Goal: Task Accomplishment & Management: Manage account settings

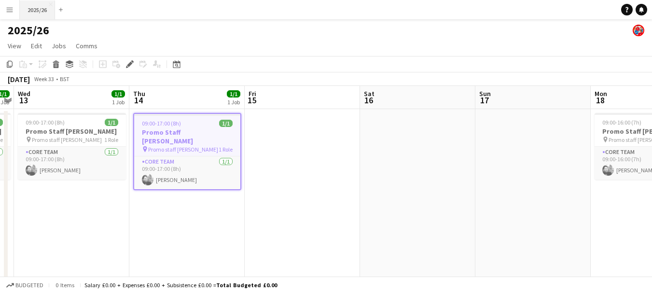
click at [33, 13] on button "2025/26 Close" at bounding box center [37, 9] width 35 height 19
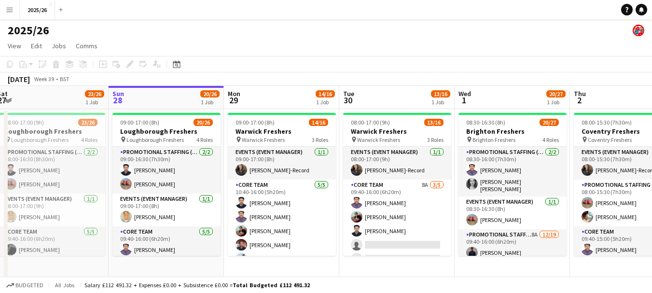
scroll to position [0, 235]
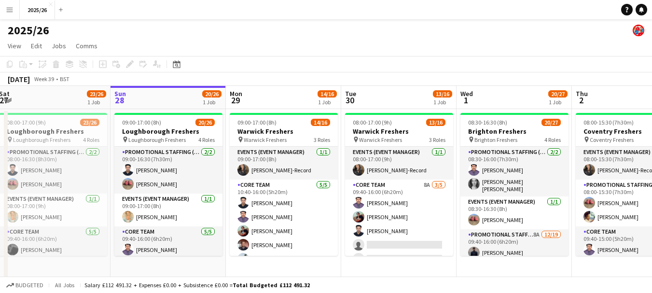
drag, startPoint x: 342, startPoint y: 175, endPoint x: 337, endPoint y: 214, distance: 39.4
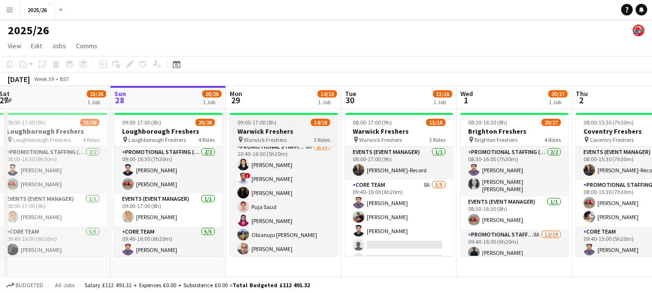
scroll to position [124, 0]
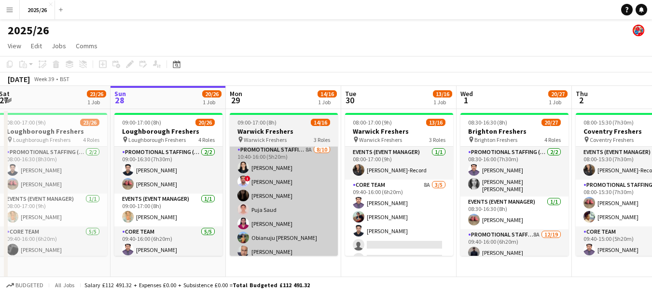
click at [308, 229] on app-card-role "Promotional Staffing (Brand Ambassadors) 8A [DATE] 10:40-16:00 (5h20m) [PERSON_…" at bounding box center [284, 223] width 108 height 159
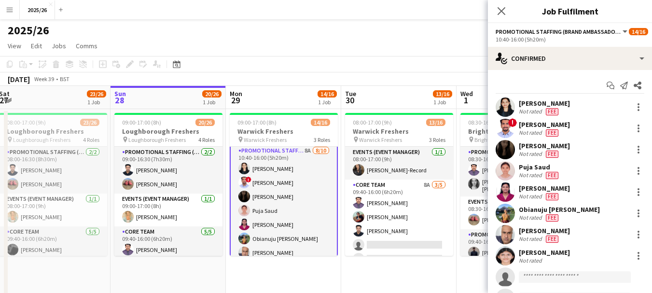
scroll to position [125, 0]
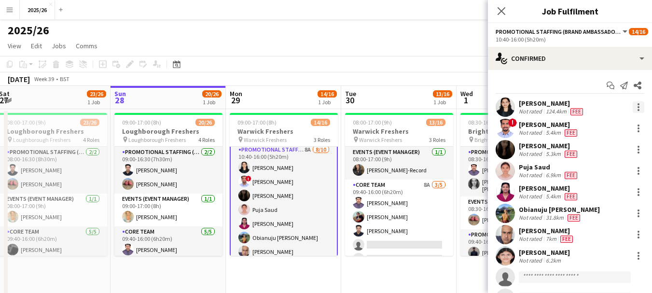
click at [637, 108] on div at bounding box center [638, 107] width 2 height 2
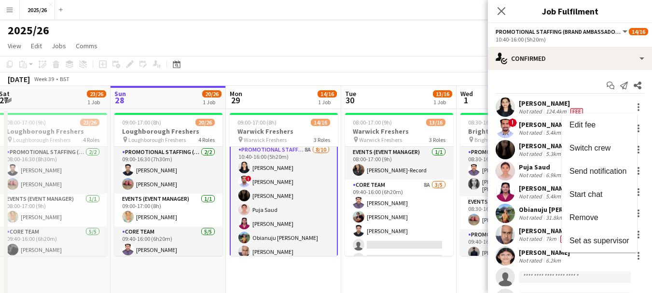
click at [543, 100] on div at bounding box center [326, 146] width 652 height 293
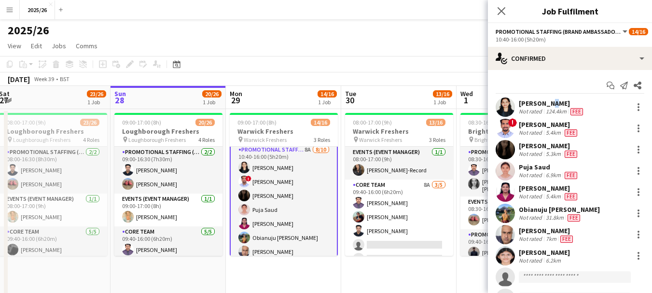
click at [543, 100] on div "[PERSON_NAME]" at bounding box center [552, 103] width 66 height 9
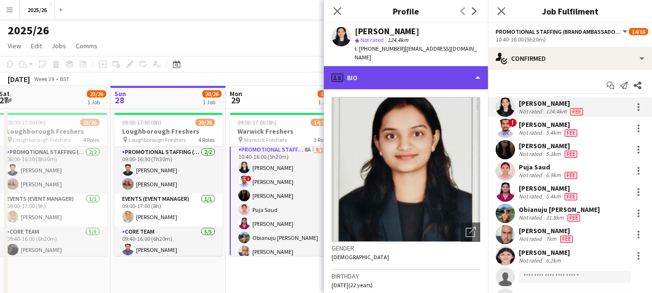
click at [457, 70] on div "profile Bio" at bounding box center [406, 77] width 164 height 23
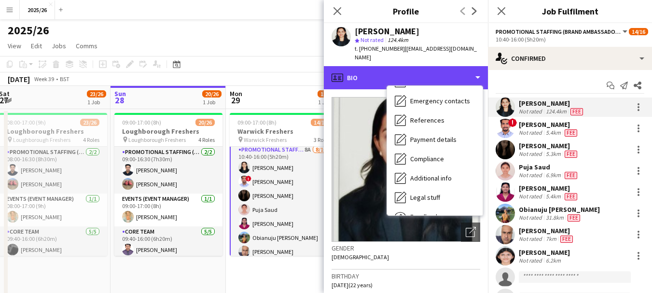
scroll to position [110, 0]
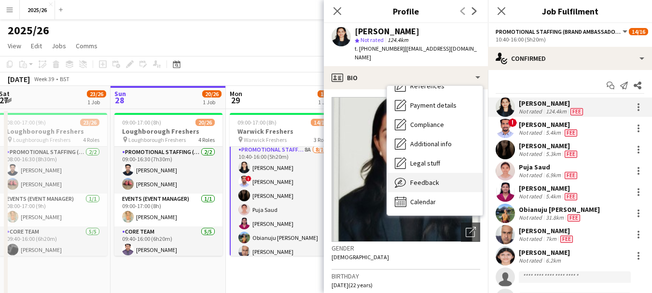
click at [462, 181] on div "Feedback Feedback" at bounding box center [435, 182] width 96 height 19
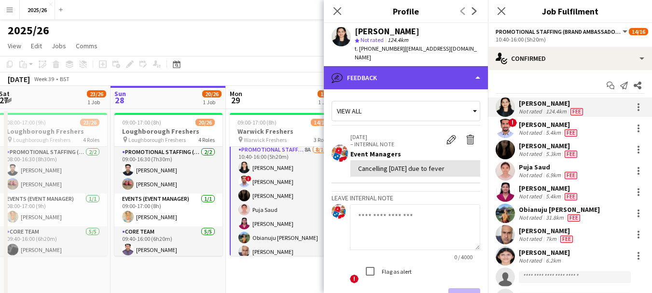
click at [420, 83] on div "bubble-pencil Feedback" at bounding box center [406, 77] width 164 height 23
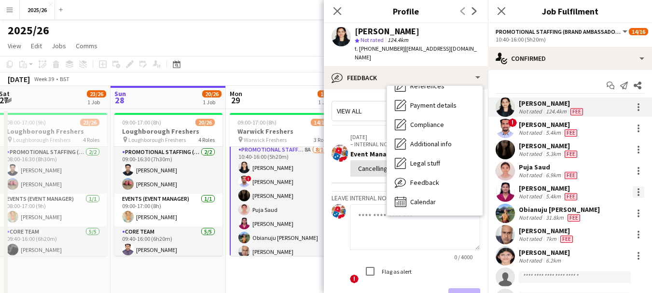
click at [632, 193] on div at bounding box center [638, 192] width 12 height 12
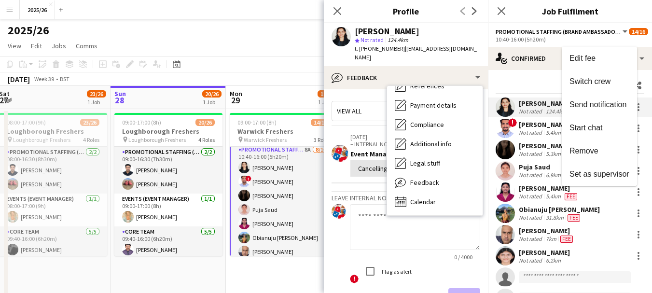
click at [518, 180] on div at bounding box center [326, 146] width 652 height 293
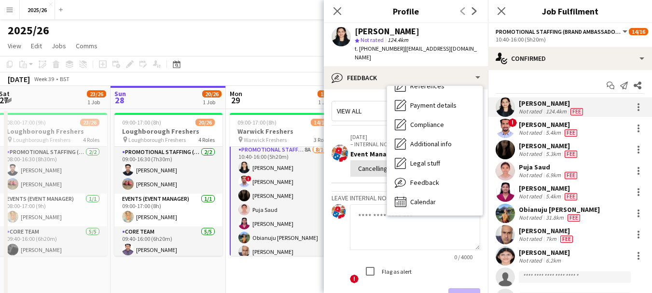
click at [524, 188] on div "[PERSON_NAME]" at bounding box center [549, 188] width 60 height 9
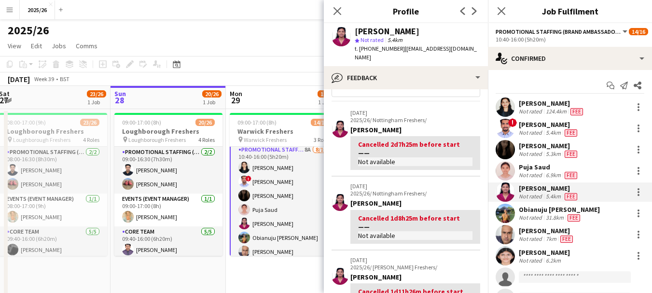
scroll to position [0, 0]
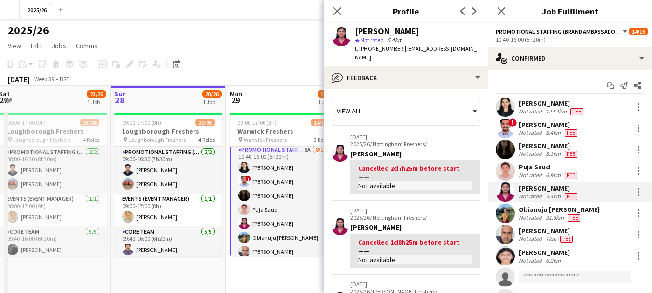
click at [289, 88] on app-board-header-date "Mon 29 14/16 1 Job" at bounding box center [283, 97] width 115 height 23
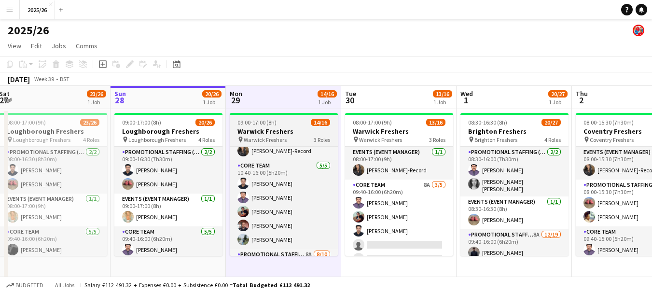
scroll to position [22, 0]
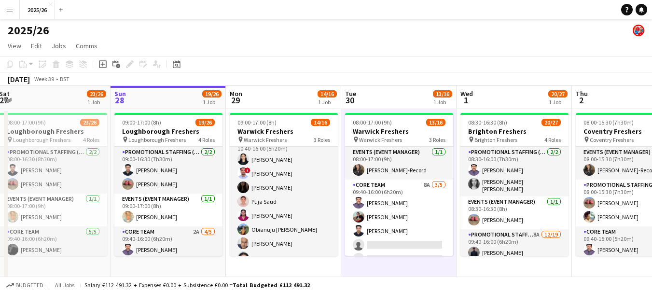
scroll to position [135, 0]
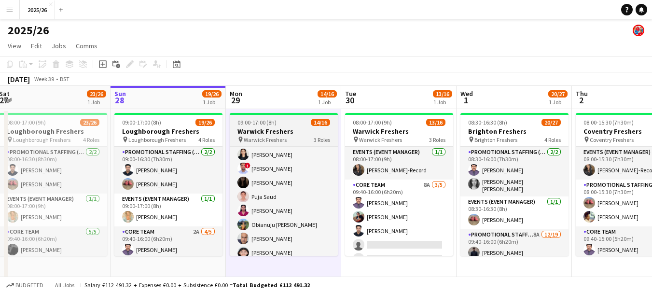
scroll to position [137, 0]
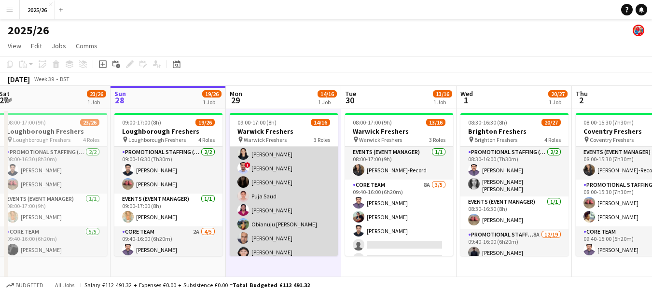
click at [258, 163] on app-card-role "Promotional Staffing (Brand Ambassadors) 8A [DATE] 10:40-16:00 (5h20m) [PERSON_…" at bounding box center [284, 210] width 108 height 159
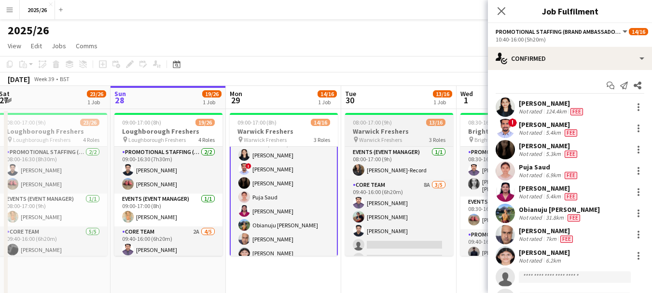
scroll to position [138, 0]
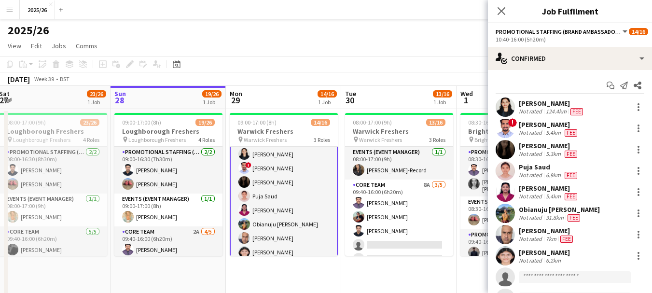
click at [515, 125] on span "!" at bounding box center [512, 122] width 9 height 9
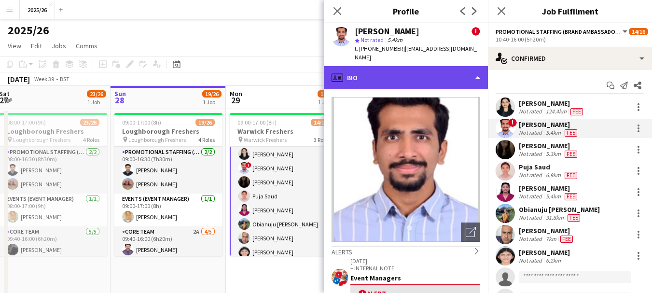
click at [411, 66] on div "profile Bio" at bounding box center [406, 77] width 164 height 23
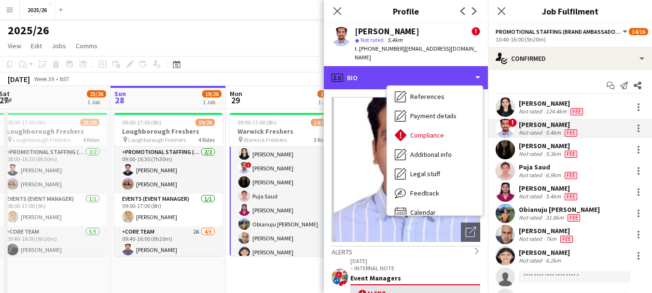
scroll to position [110, 0]
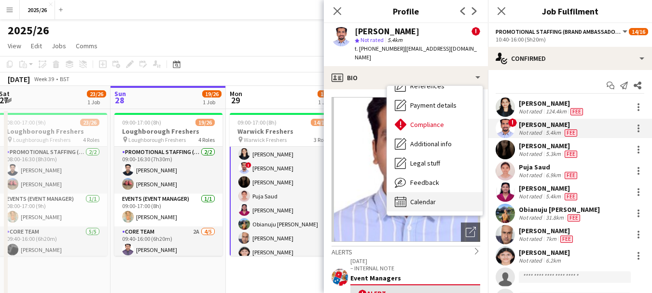
click at [456, 197] on div "Calendar Calendar" at bounding box center [435, 201] width 96 height 19
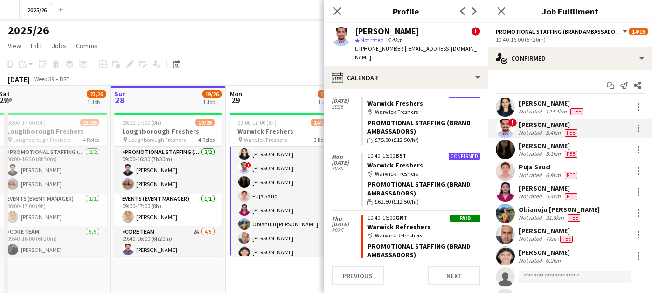
scroll to position [41, 0]
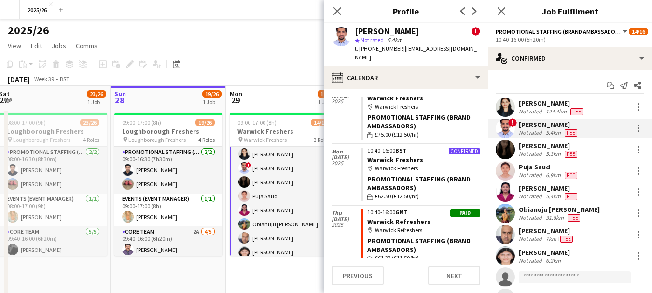
click at [260, 83] on div "[DATE] Week 39 • BST" at bounding box center [326, 79] width 652 height 14
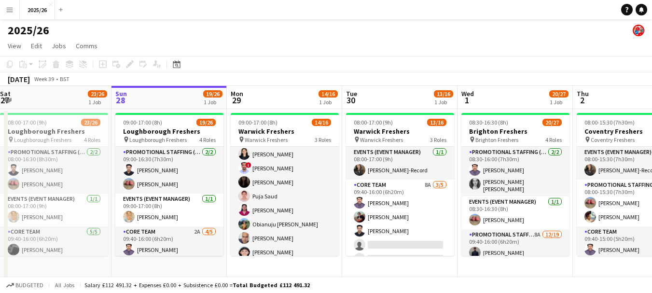
scroll to position [0, 231]
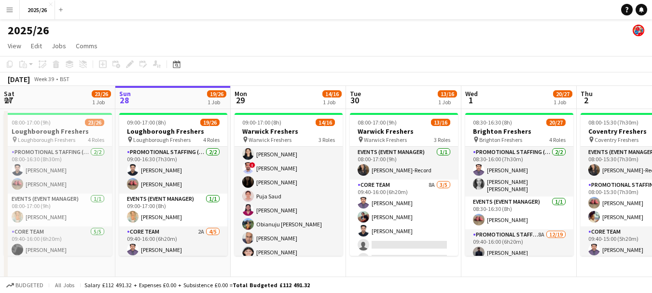
drag, startPoint x: 329, startPoint y: 204, endPoint x: 334, endPoint y: 206, distance: 5.4
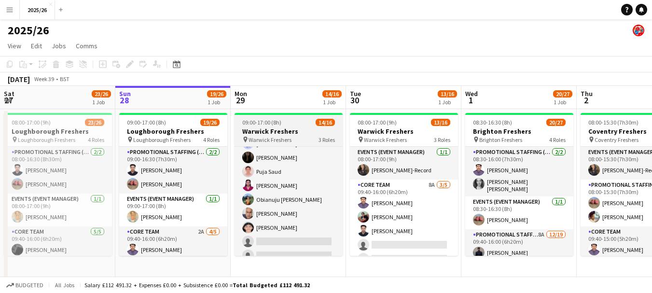
scroll to position [149, 0]
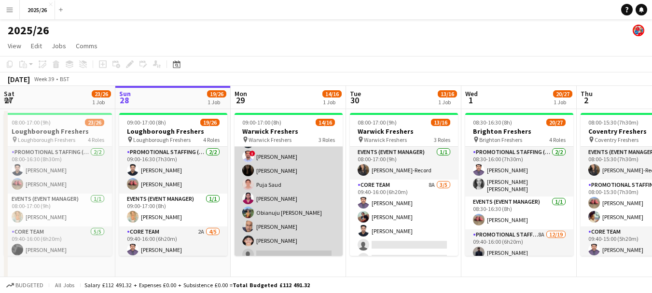
click at [315, 215] on app-card-role "Promotional Staffing (Brand Ambassadors) 8A [DATE] 10:40-16:00 (5h20m) [PERSON_…" at bounding box center [288, 198] width 108 height 159
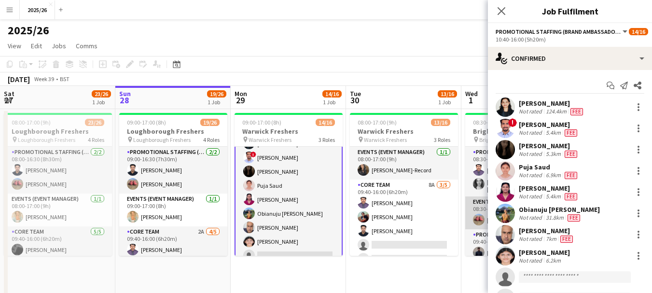
scroll to position [150, 0]
click at [540, 199] on div "Not rated" at bounding box center [531, 196] width 25 height 8
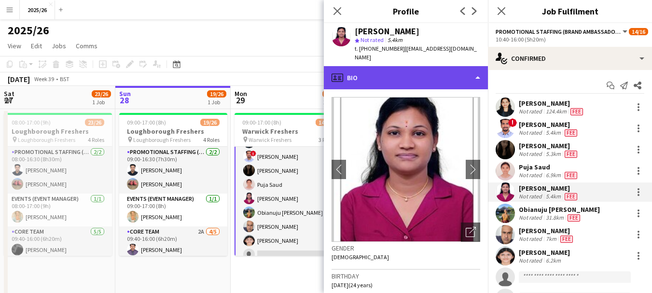
click at [423, 76] on div "profile Bio" at bounding box center [406, 77] width 164 height 23
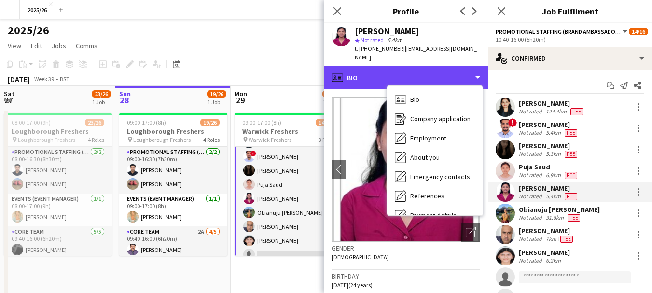
scroll to position [110, 0]
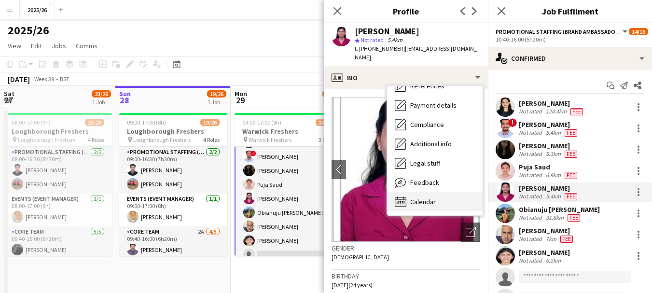
click at [447, 195] on div "Calendar Calendar" at bounding box center [435, 201] width 96 height 19
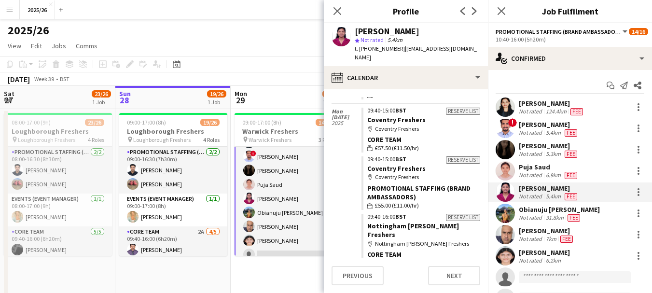
scroll to position [696, 0]
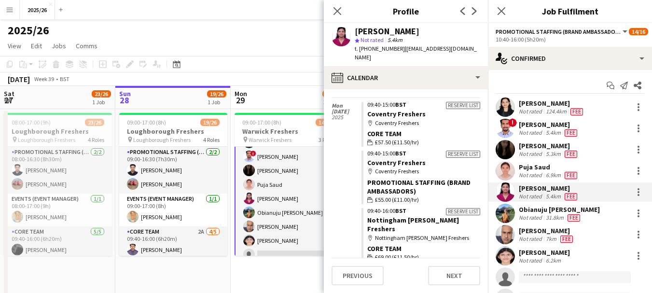
click at [270, 31] on div "2025/26" at bounding box center [326, 28] width 652 height 18
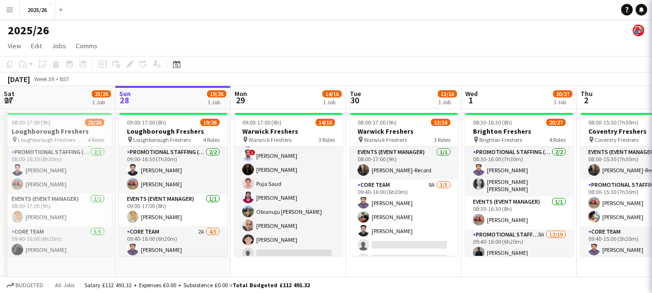
scroll to position [149, 0]
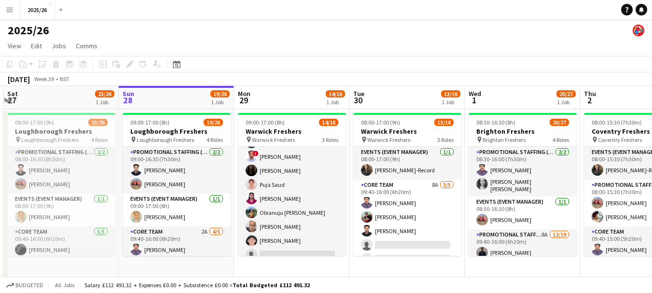
drag, startPoint x: 335, startPoint y: 213, endPoint x: 339, endPoint y: 219, distance: 6.9
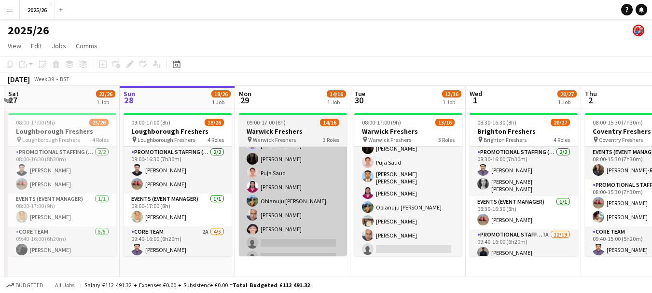
scroll to position [151, 0]
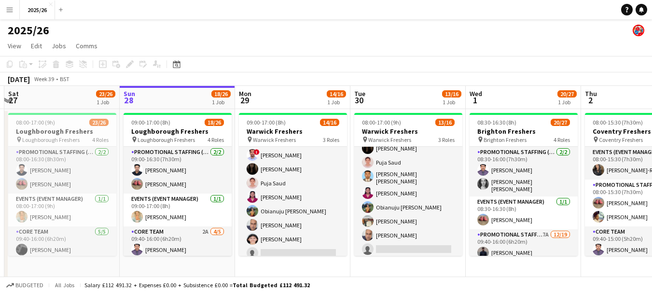
drag, startPoint x: 294, startPoint y: 245, endPoint x: 569, endPoint y: 111, distance: 306.4
click at [294, 245] on app-card-role "Promotional Staffing (Brand Ambassadors) 8A [DATE] 10:40-16:00 (5h20m) [PERSON_…" at bounding box center [293, 197] width 108 height 159
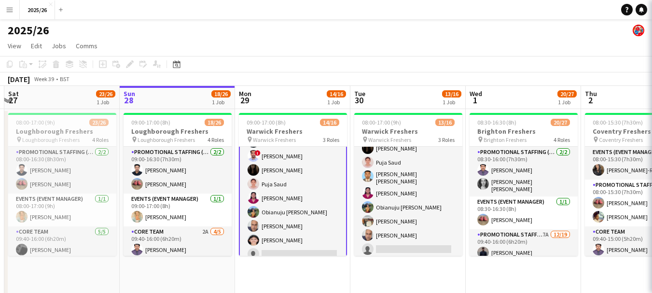
scroll to position [151, 0]
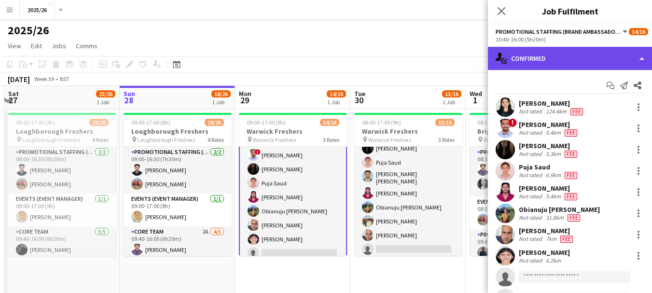
click at [576, 51] on div "single-neutral-actions-check-2 Confirmed" at bounding box center [570, 58] width 164 height 23
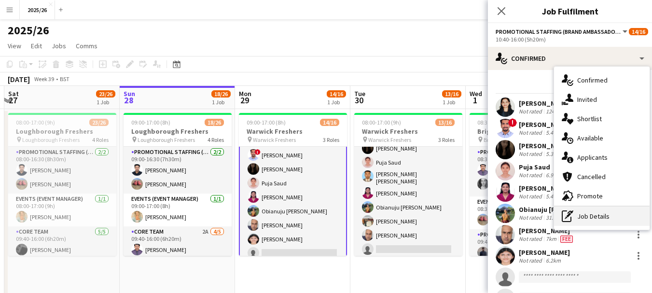
click at [610, 213] on div "pen-write Job Details" at bounding box center [602, 215] width 96 height 19
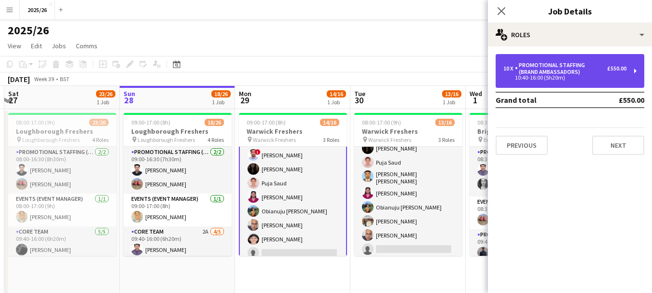
click at [555, 77] on div "10:40-16:00 (5h20m)" at bounding box center [564, 77] width 123 height 5
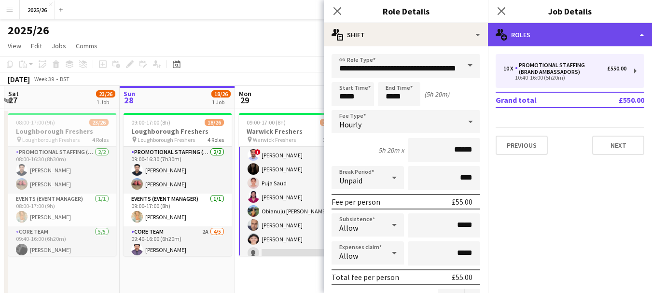
click at [578, 38] on div "multiple-users-add Roles" at bounding box center [570, 34] width 164 height 23
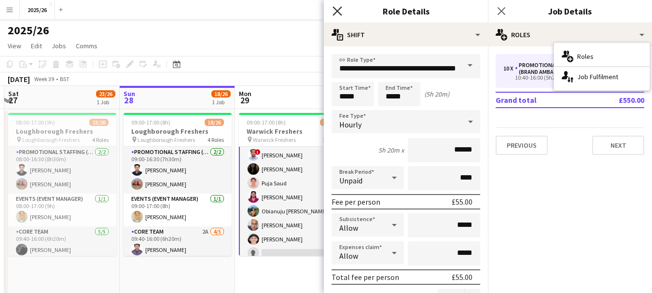
click at [339, 9] on icon "Close pop-in" at bounding box center [336, 10] width 9 height 9
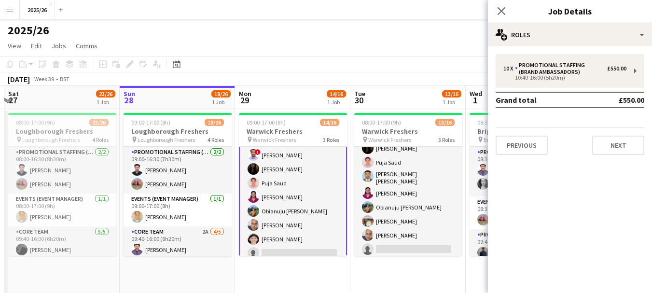
click at [329, 159] on app-card-role "Promotional Staffing (Brand Ambassadors) 8A [DATE] 10:40-16:00 (5h20m) [PERSON_…" at bounding box center [293, 197] width 108 height 161
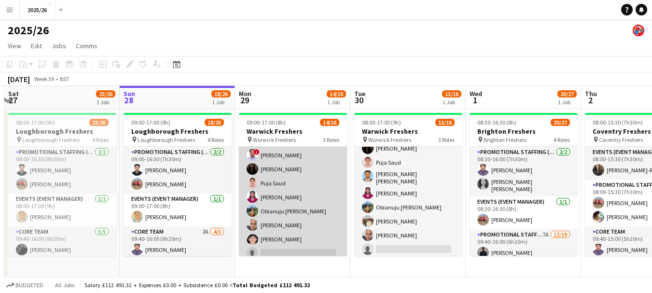
click at [329, 159] on app-card-role "Promotional Staffing (Brand Ambassadors) 8A [DATE] 10:40-16:00 (5h20m) [PERSON_…" at bounding box center [293, 197] width 108 height 159
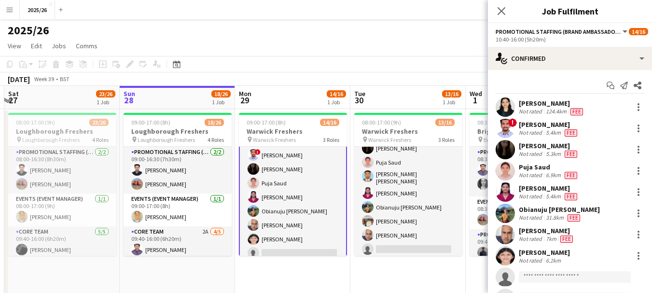
click at [562, 70] on div "Start chat Send notification Share [PERSON_NAME] Not rated 124.4km Fee ! [PERSO…" at bounding box center [570, 203] width 164 height 266
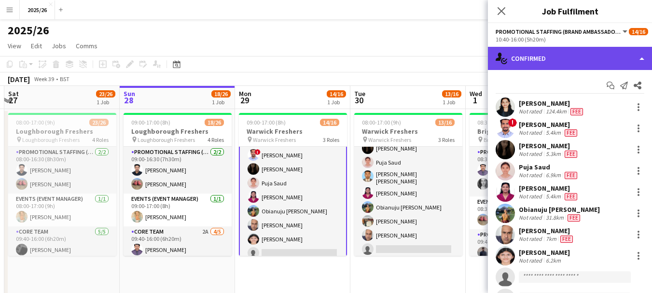
click at [558, 66] on div "single-neutral-actions-check-2 Confirmed" at bounding box center [570, 58] width 164 height 23
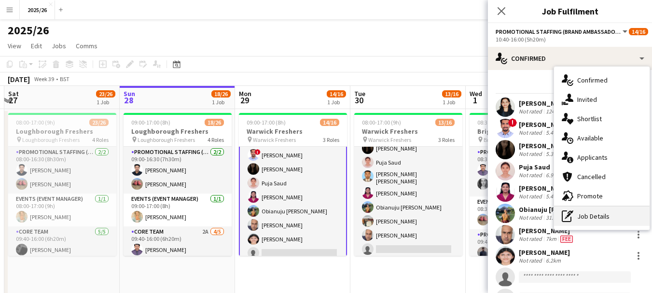
click at [608, 216] on div "pen-write Job Details" at bounding box center [602, 215] width 96 height 19
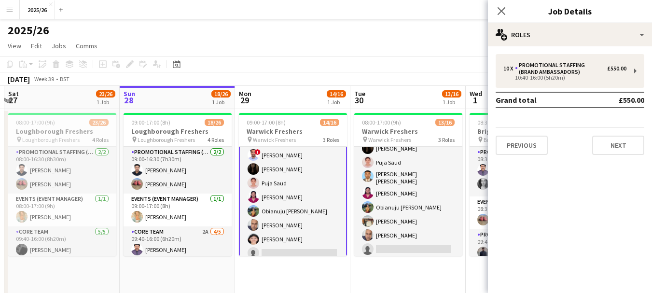
click at [550, 52] on div "10 x Promotional Staffing (Brand Ambassadors) £550.00 10:40-16:00 (5h20m) Grand…" at bounding box center [570, 104] width 164 height 116
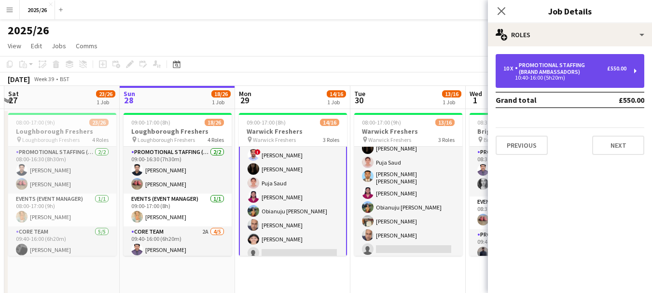
click at [566, 65] on div "Promotional Staffing (Brand Ambassadors)" at bounding box center [561, 69] width 92 height 14
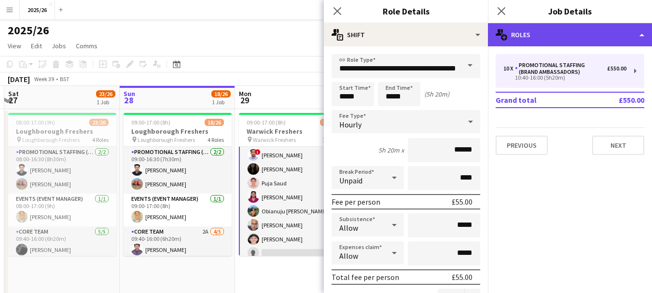
click at [532, 31] on div "multiple-users-add Roles" at bounding box center [570, 34] width 164 height 23
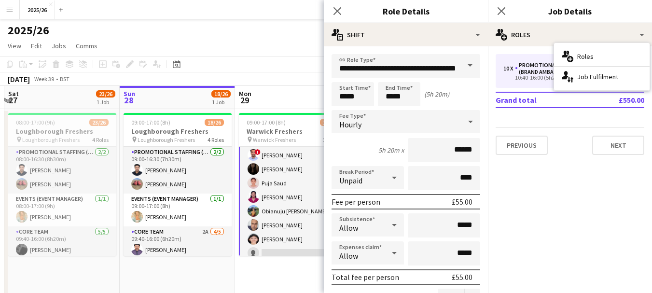
click at [330, 13] on div "Close pop-in" at bounding box center [337, 11] width 27 height 22
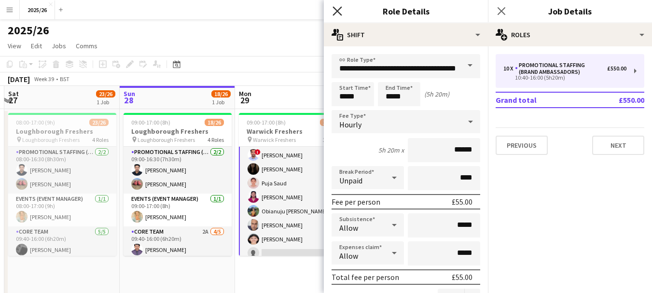
click at [335, 12] on icon "Close pop-in" at bounding box center [336, 10] width 9 height 9
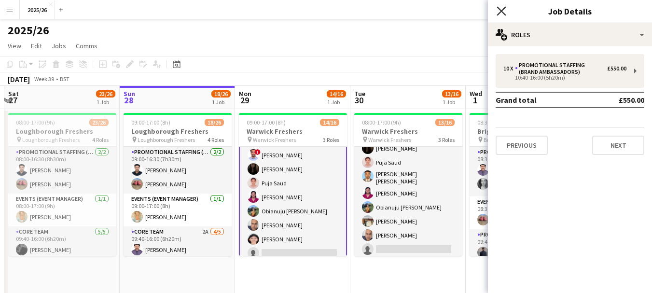
click at [504, 11] on icon "Close pop-in" at bounding box center [500, 10] width 9 height 9
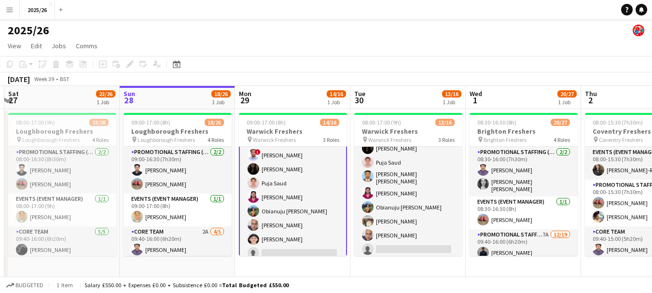
click at [317, 162] on app-card-role "Promotional Staffing (Brand Ambassadors) 8A [DATE] 10:40-16:00 (5h20m) [PERSON_…" at bounding box center [293, 197] width 108 height 161
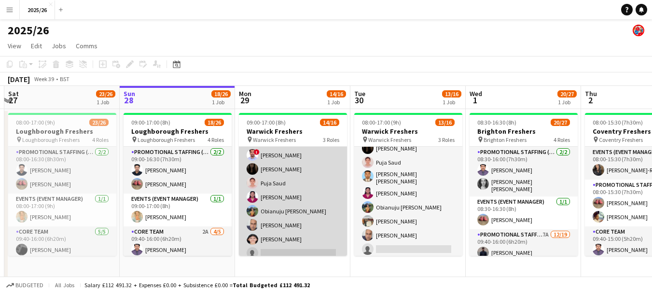
click at [323, 156] on app-card-role "Promotional Staffing (Brand Ambassadors) 8A [DATE] 10:40-16:00 (5h20m) [PERSON_…" at bounding box center [293, 197] width 108 height 159
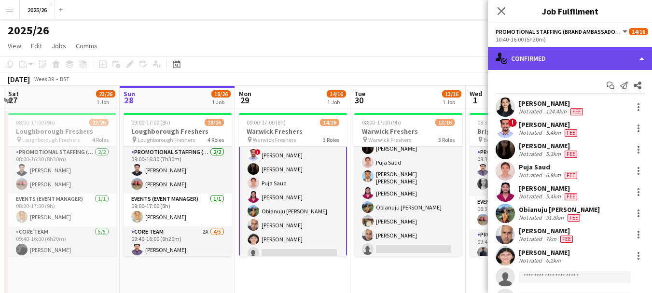
click at [578, 59] on div "single-neutral-actions-check-2 Confirmed" at bounding box center [570, 58] width 164 height 23
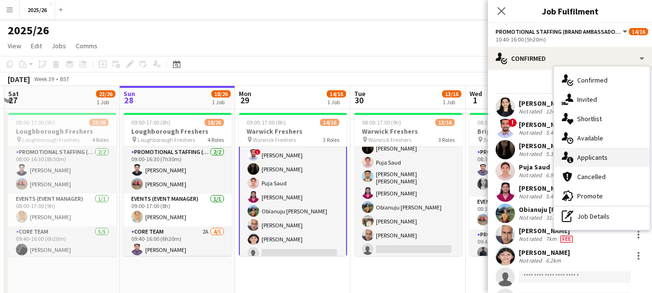
click at [578, 152] on div "single-neutral-actions-information Applicants" at bounding box center [602, 157] width 96 height 19
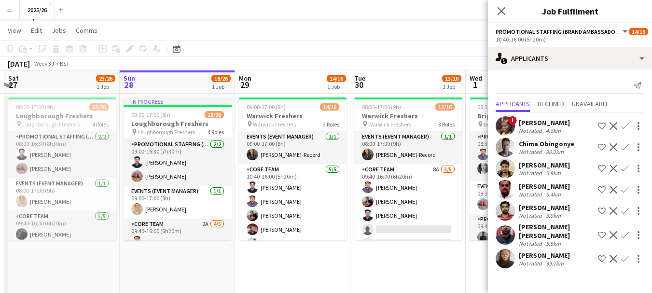
scroll to position [18, 0]
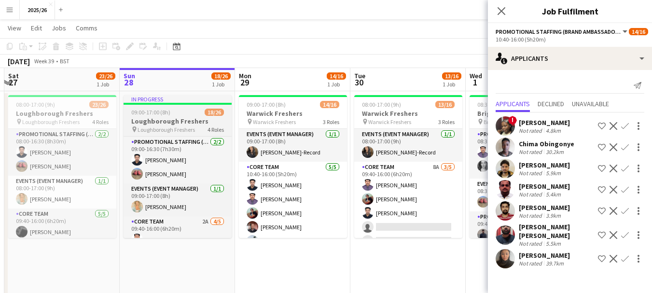
click at [177, 205] on app-card-role "Events (Event Manager) [DATE] 09:00-17:00 (8h) [PERSON_NAME]" at bounding box center [177, 199] width 108 height 33
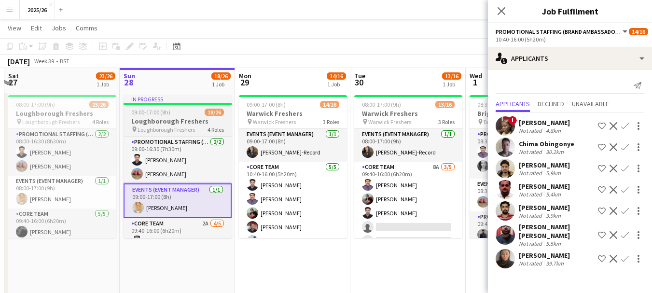
scroll to position [89, 0]
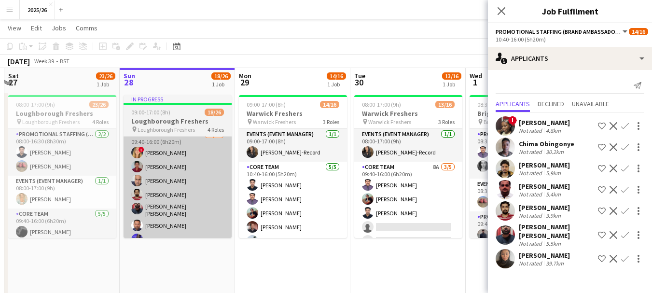
click at [207, 214] on app-card-role "Promotional Staffing (Brand Ambassadors) 3A [DATE] 09:40-16:00 (6h20m) ! [PERSO…" at bounding box center [177, 266] width 108 height 274
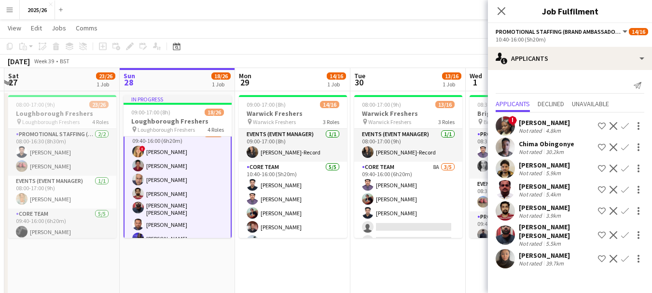
scroll to position [177, 0]
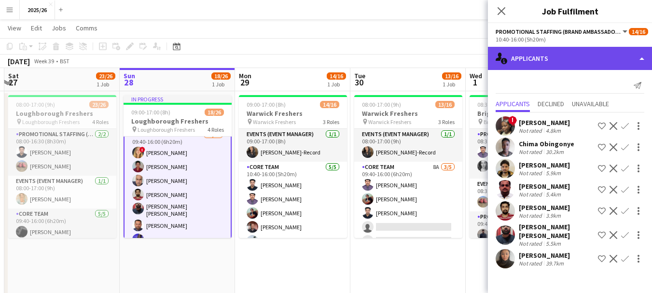
click at [571, 61] on div "single-neutral-actions-information Applicants" at bounding box center [570, 58] width 164 height 23
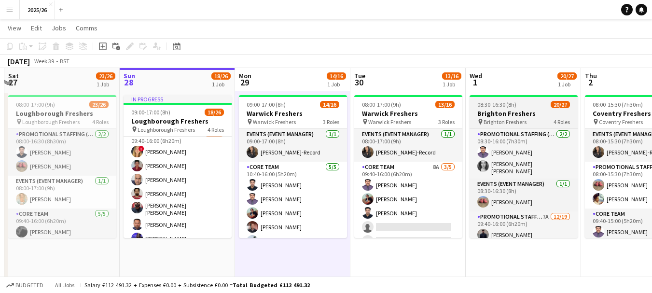
scroll to position [171, 0]
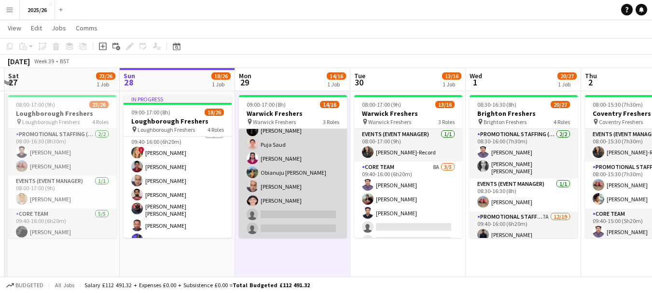
click at [319, 225] on app-card-role "Promotional Staffing (Brand Ambassadors) 8A [DATE] 10:40-16:00 (5h20m) [PERSON_…" at bounding box center [293, 158] width 108 height 159
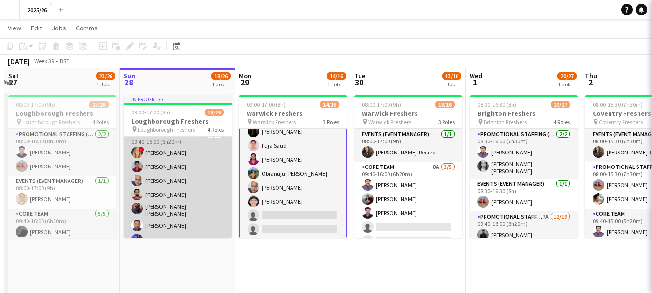
scroll to position [172, 0]
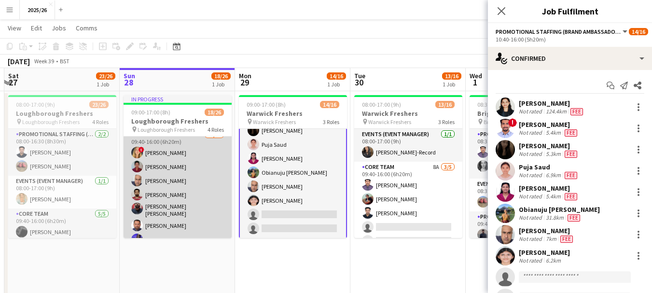
click at [178, 225] on app-card-role "Promotional Staffing (Brand Ambassadors) 3A [DATE] 09:40-16:00 (6h20m) ! [PERSO…" at bounding box center [177, 266] width 108 height 274
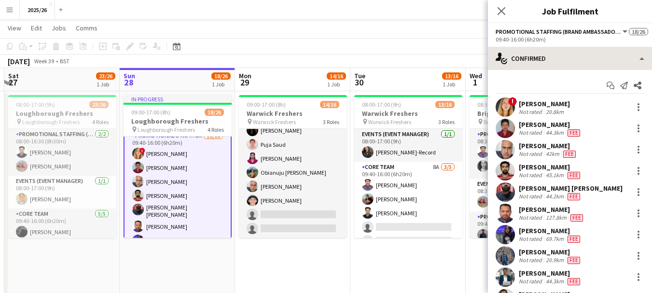
scroll to position [177, 0]
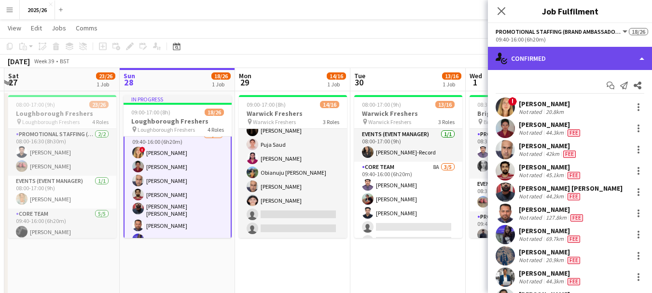
click at [534, 63] on div "single-neutral-actions-check-2 Confirmed" at bounding box center [570, 58] width 164 height 23
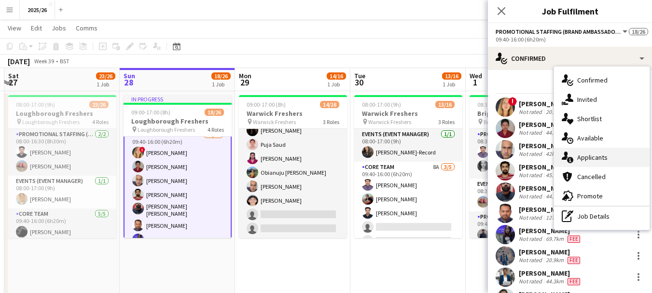
click at [588, 162] on span "Applicants" at bounding box center [592, 157] width 30 height 9
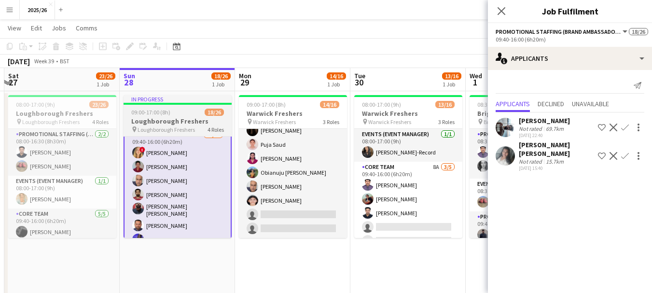
scroll to position [112, 0]
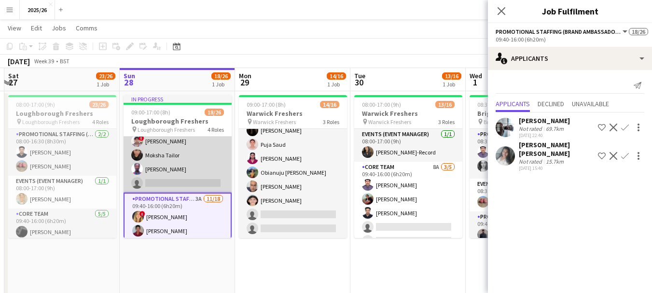
click at [193, 176] on app-card-role "Core Team 2A [DATE] 09:40-16:00 (6h20m) [PERSON_NAME] ! [PERSON_NAME] Gupta Mok…" at bounding box center [177, 148] width 108 height 89
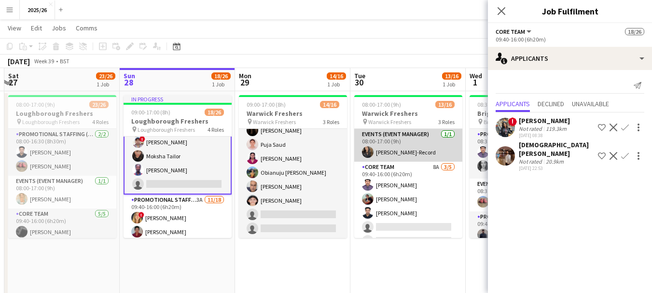
scroll to position [113, 0]
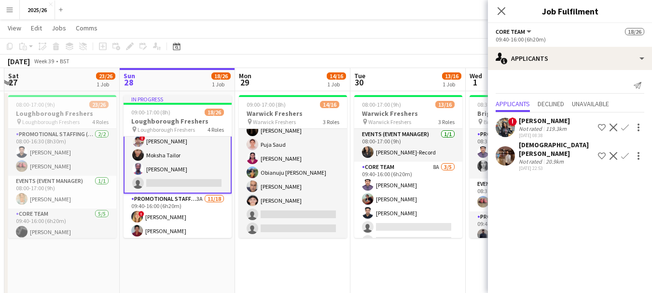
click at [536, 128] on div "Not rated" at bounding box center [531, 128] width 25 height 7
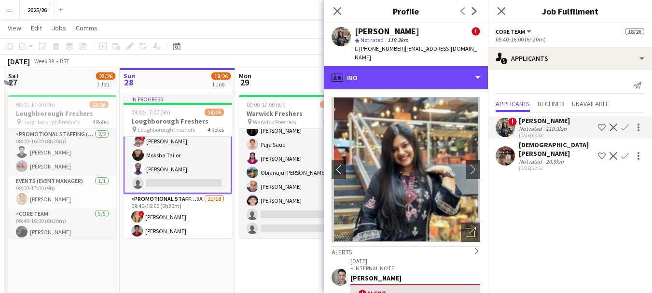
click at [413, 71] on div "profile Bio" at bounding box center [406, 77] width 164 height 23
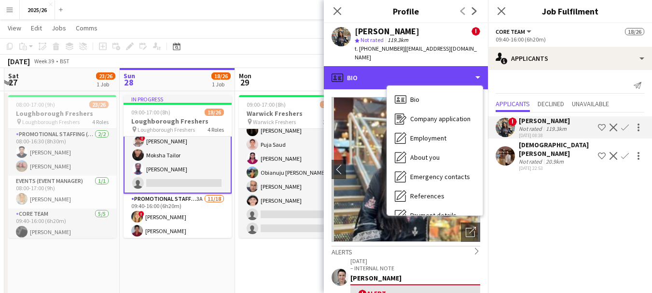
scroll to position [110, 0]
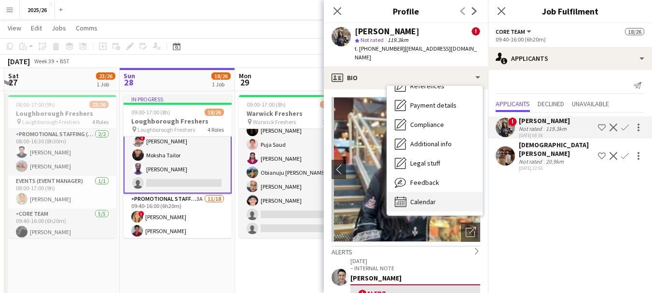
click at [453, 192] on div "Calendar Calendar" at bounding box center [435, 201] width 96 height 19
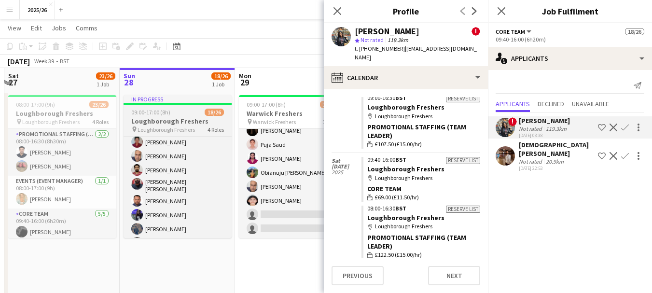
scroll to position [158, 0]
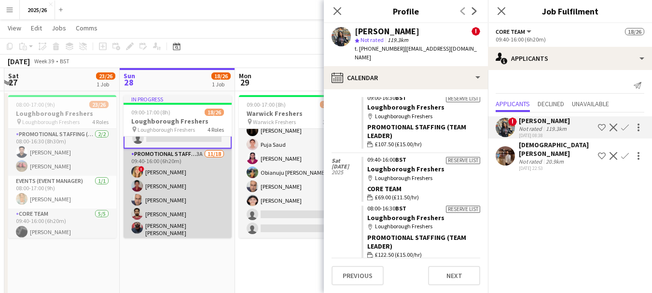
click at [191, 177] on app-card-role "Promotional Staffing (Brand Ambassadors) 3A [DATE] 09:40-16:00 (6h20m) ! [PERSO…" at bounding box center [177, 286] width 108 height 274
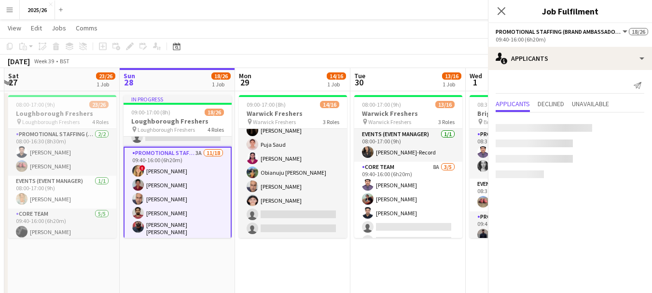
scroll to position [157, 0]
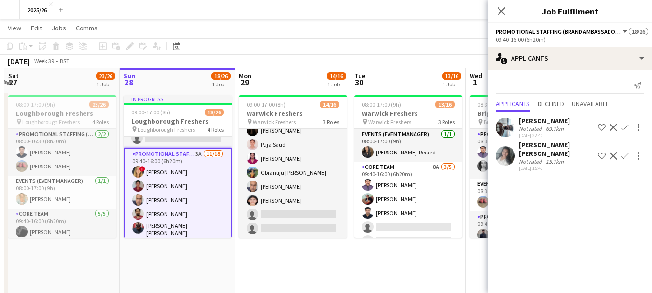
click at [508, 163] on div "[PERSON_NAME] [PERSON_NAME] Not rated 15.7km [DATE] 15:40 Shortlist crew Declin…" at bounding box center [570, 155] width 164 height 31
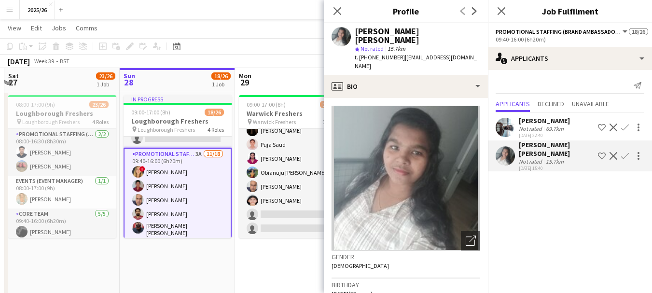
click at [401, 98] on app-crew-profile-bio "Open photos pop-in Gender [DEMOGRAPHIC_DATA] Birthday [DEMOGRAPHIC_DATA] (23 ye…" at bounding box center [406, 195] width 164 height 195
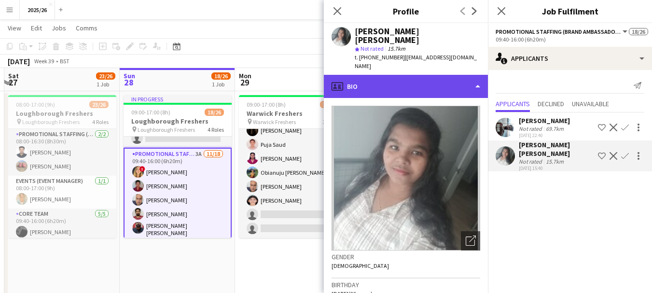
click at [413, 77] on div "profile Bio" at bounding box center [406, 86] width 164 height 23
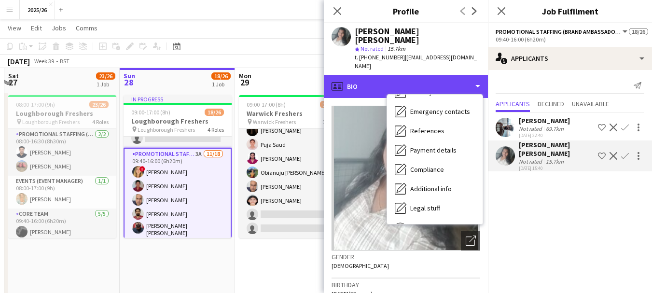
scroll to position [110, 0]
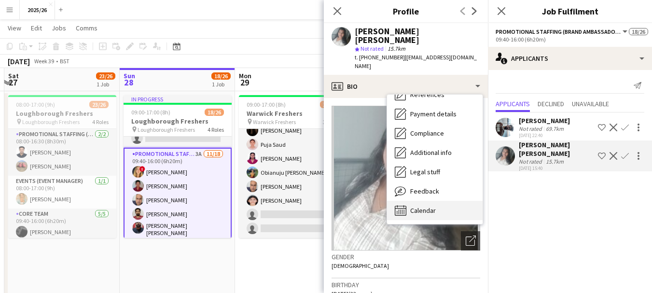
click at [439, 201] on div "Calendar Calendar" at bounding box center [435, 210] width 96 height 19
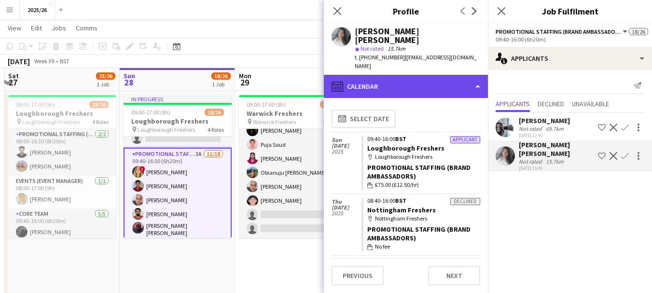
click at [424, 75] on div "calendar-full Calendar" at bounding box center [406, 86] width 164 height 23
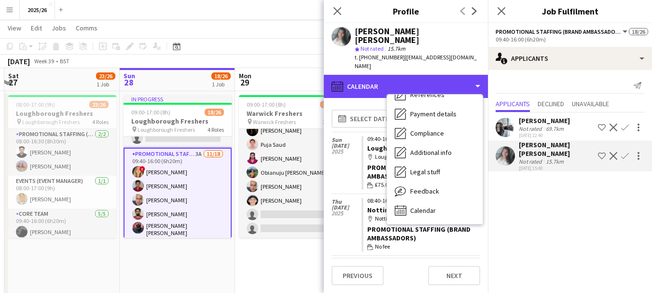
scroll to position [0, 0]
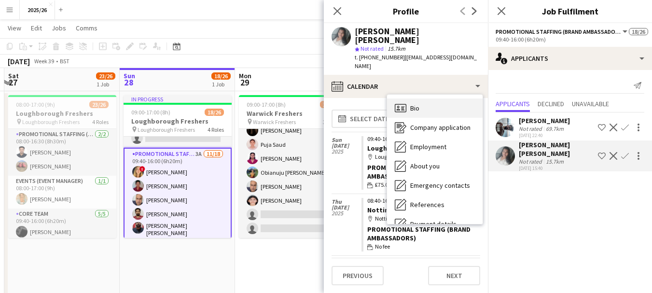
click at [458, 98] on div "Bio Bio" at bounding box center [435, 107] width 96 height 19
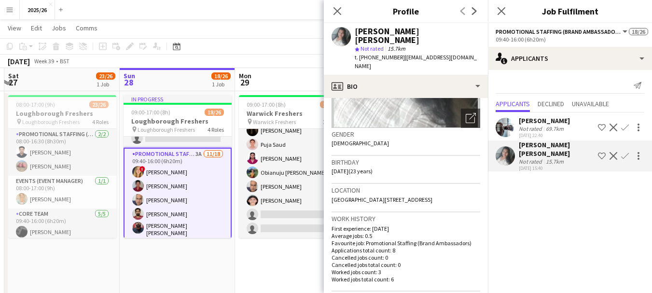
scroll to position [127, 0]
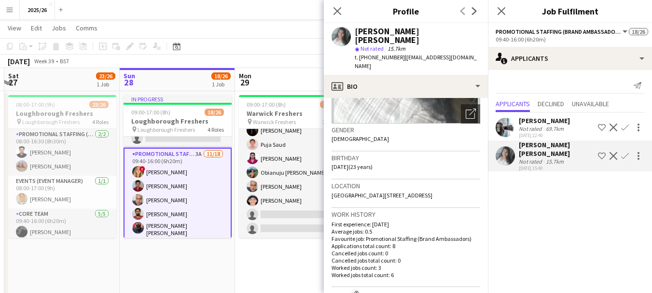
click at [621, 152] on app-icon "Confirm" at bounding box center [625, 156] width 8 height 8
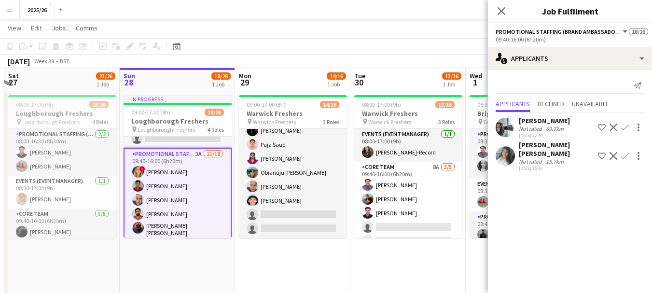
click at [627, 153] on app-icon "Confirm" at bounding box center [625, 156] width 8 height 8
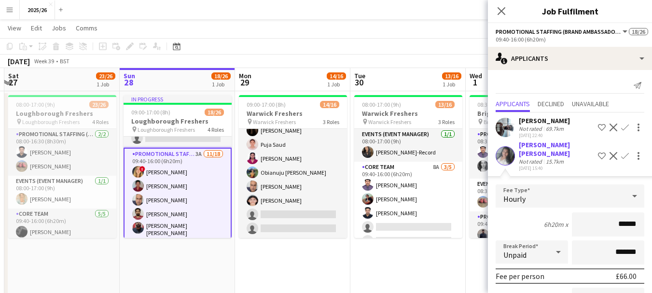
click at [620, 226] on input "******" at bounding box center [608, 224] width 72 height 24
click at [508, 156] on app-user-avatar at bounding box center [504, 155] width 19 height 19
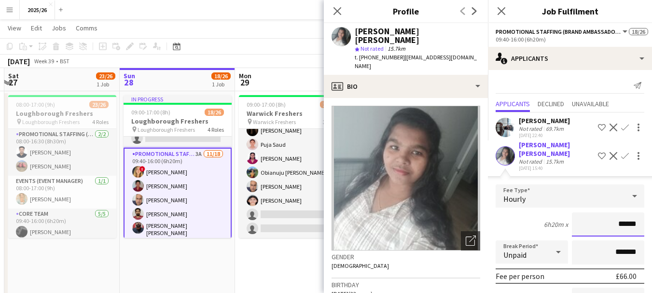
click at [616, 222] on input "******" at bounding box center [608, 224] width 72 height 24
click at [618, 224] on input "******" at bounding box center [608, 224] width 72 height 24
type input "******"
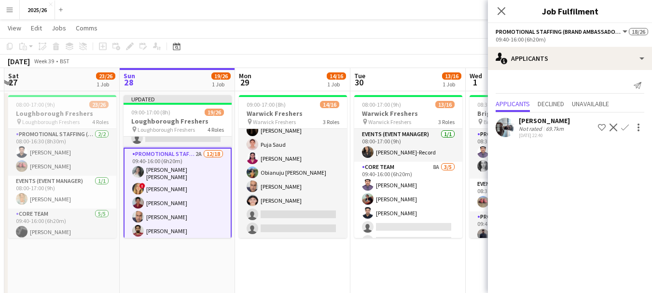
click at [507, 18] on div "Close pop-in" at bounding box center [501, 11] width 27 height 22
click at [502, 13] on icon at bounding box center [500, 10] width 9 height 9
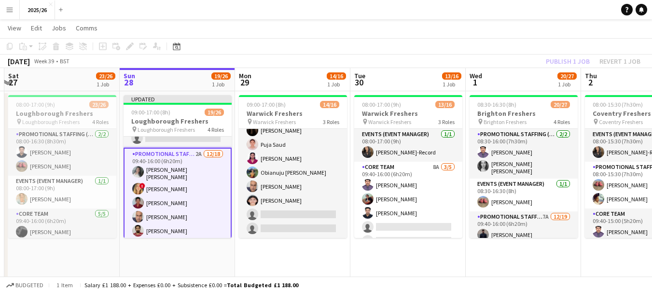
click at [559, 52] on app-toolbar "Copy Paste Paste Ctrl+V Paste with crew Ctrl+Shift+V Paste linked Job [GEOGRAPH…" at bounding box center [326, 46] width 652 height 16
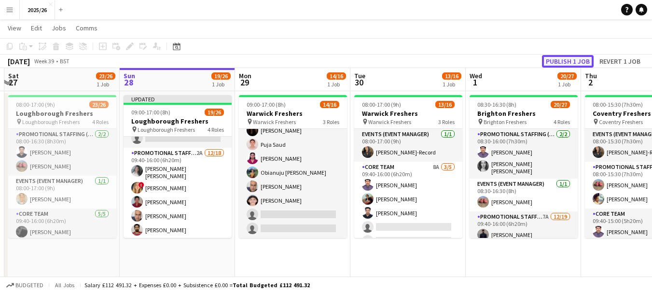
click at [563, 59] on button "Publish 1 job" at bounding box center [568, 61] width 52 height 13
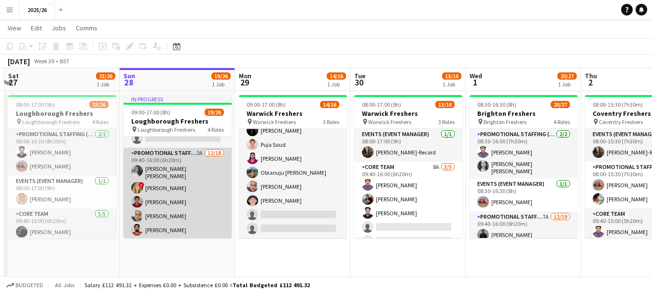
click at [209, 186] on app-card-role "Promotional Staffing (Brand Ambassadors) 2A [DATE] 09:40-16:00 (6h20m) [PERSON_…" at bounding box center [177, 286] width 108 height 276
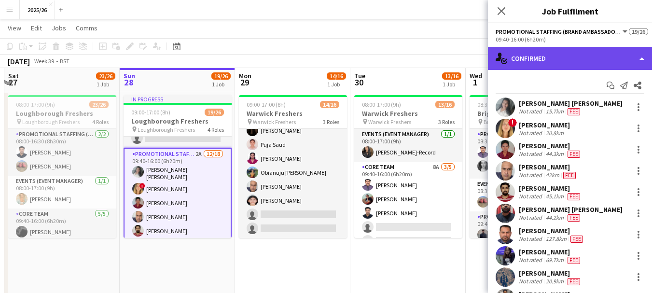
click at [543, 62] on div "single-neutral-actions-check-2 Confirmed" at bounding box center [570, 58] width 164 height 23
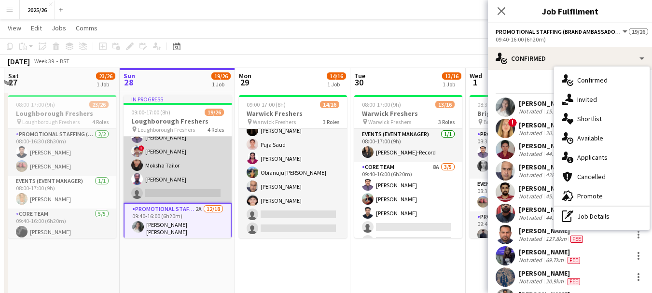
click at [201, 177] on app-card-role "Core Team 2A [DATE] 09:40-16:00 (6h20m) [PERSON_NAME] ! [PERSON_NAME] Gupta Mok…" at bounding box center [177, 158] width 108 height 89
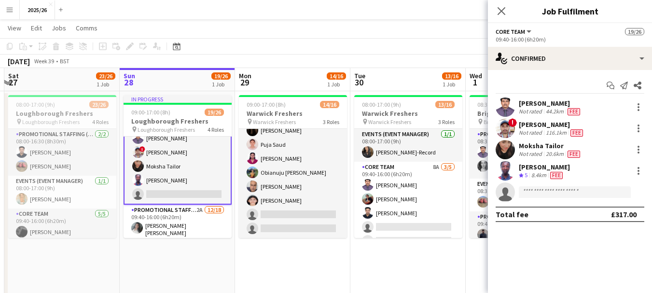
scroll to position [103, 0]
click at [504, 106] on app-user-avatar at bounding box center [504, 106] width 19 height 19
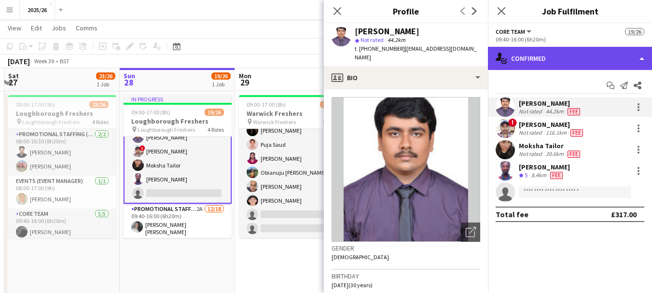
click at [539, 49] on div "single-neutral-actions-check-2 Confirmed" at bounding box center [570, 58] width 164 height 23
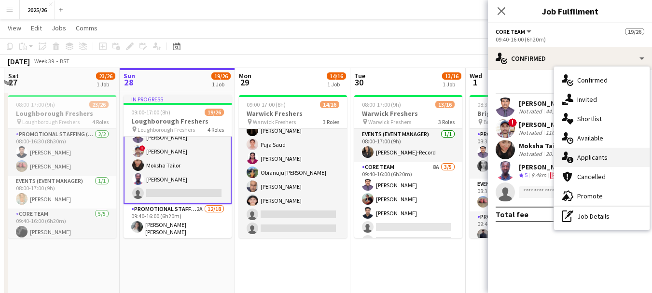
click at [592, 153] on span "Applicants" at bounding box center [592, 157] width 30 height 9
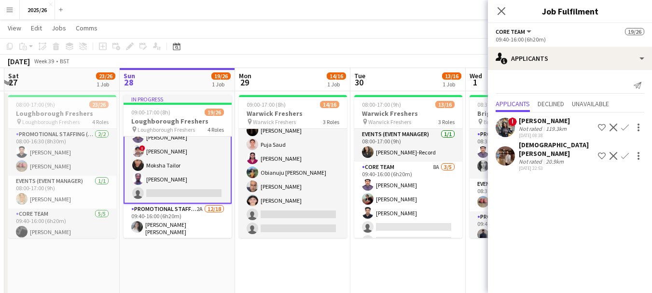
click at [496, 127] on app-user-avatar at bounding box center [504, 127] width 19 height 19
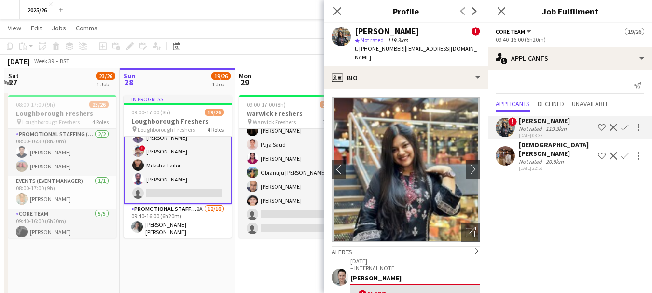
click at [530, 165] on div "[DATE] 22:53" at bounding box center [556, 168] width 75 height 6
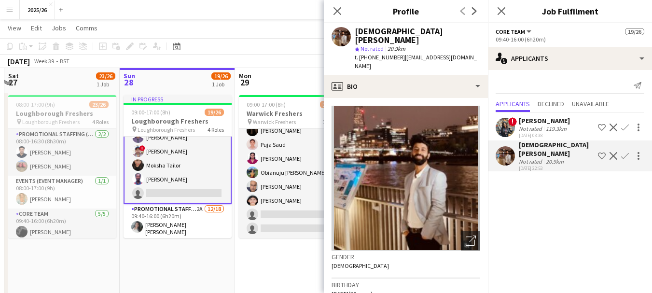
click at [425, 98] on app-crew-profile-bio "Open photos pop-in Gender [DEMOGRAPHIC_DATA] Birthday [DEMOGRAPHIC_DATA] (30 ye…" at bounding box center [406, 195] width 164 height 195
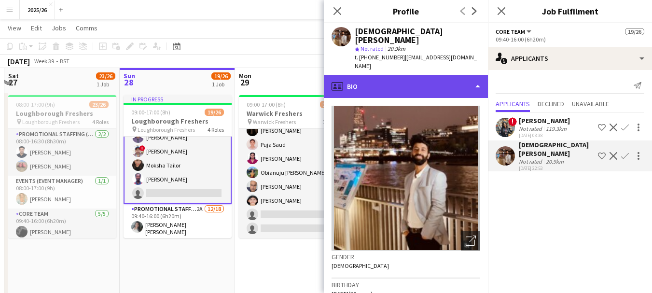
click at [428, 87] on div "profile Bio" at bounding box center [406, 86] width 164 height 23
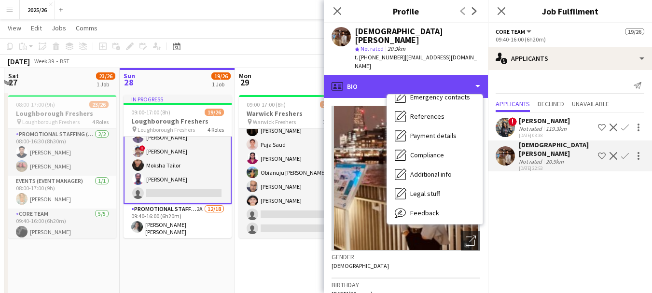
scroll to position [110, 0]
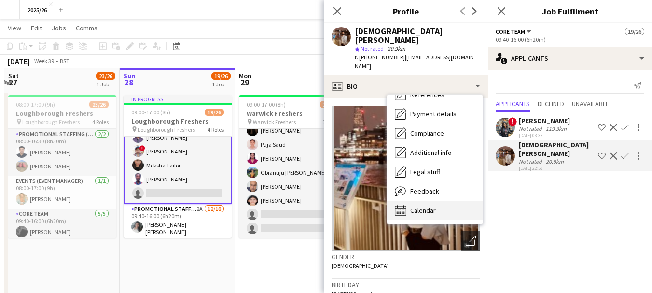
click at [443, 201] on div "Calendar Calendar" at bounding box center [435, 210] width 96 height 19
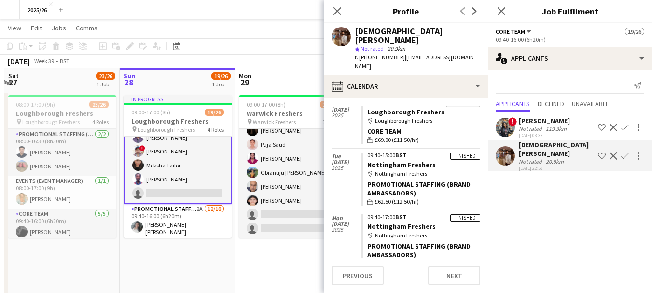
scroll to position [165, 0]
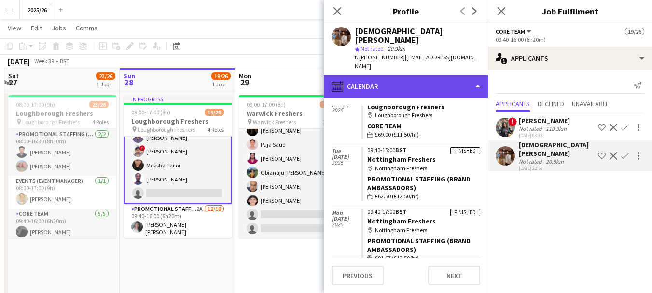
click at [393, 83] on div "calendar-full Calendar" at bounding box center [406, 86] width 164 height 23
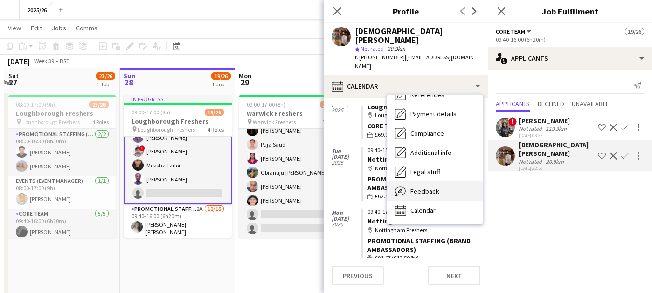
click at [458, 181] on div "Feedback Feedback" at bounding box center [435, 190] width 96 height 19
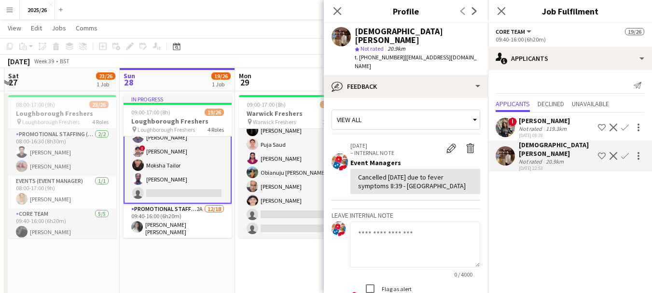
click at [478, 139] on app-crew-profile-feedback-tab "View all [DATE] – INTERNAL NOTE Edit internal note Delete internal note Event M…" at bounding box center [406, 195] width 164 height 195
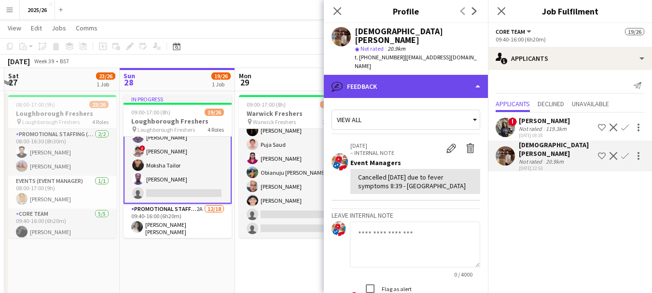
click at [421, 83] on div "bubble-pencil Feedback" at bounding box center [406, 86] width 164 height 23
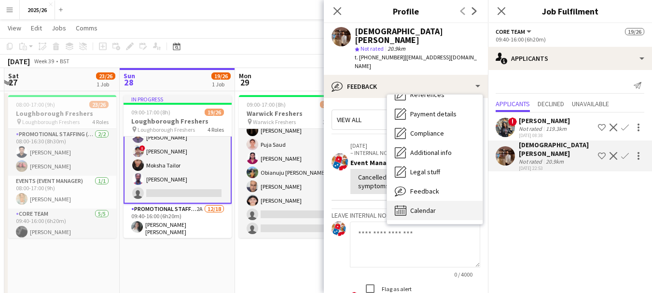
click at [441, 207] on div "Calendar Calendar" at bounding box center [435, 210] width 96 height 19
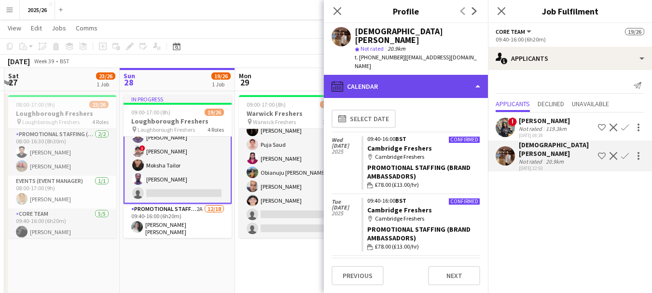
click at [423, 82] on div "calendar-full Calendar" at bounding box center [406, 86] width 164 height 23
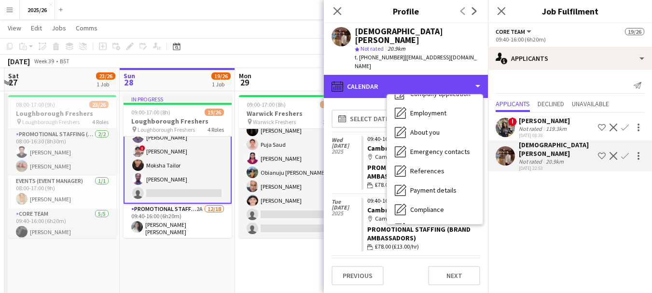
scroll to position [0, 0]
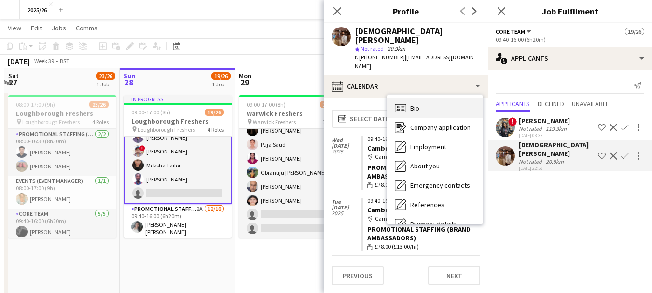
click at [455, 101] on div "Bio Bio" at bounding box center [435, 107] width 96 height 19
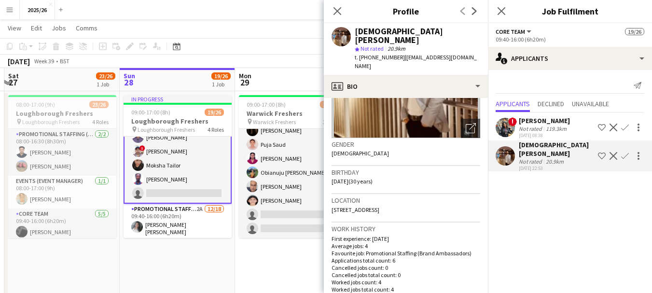
scroll to position [116, 0]
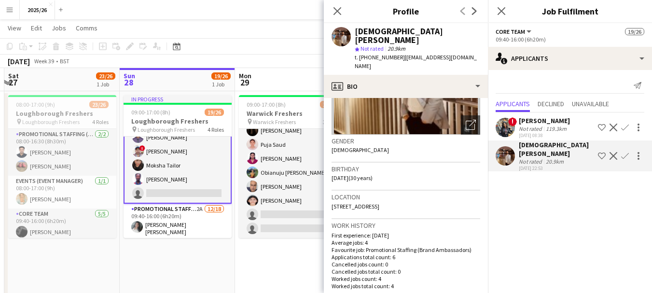
click at [510, 130] on app-user-avatar at bounding box center [504, 127] width 19 height 19
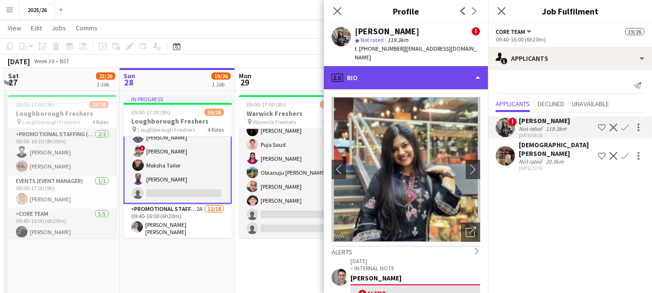
click at [428, 76] on div "profile Bio" at bounding box center [406, 77] width 164 height 23
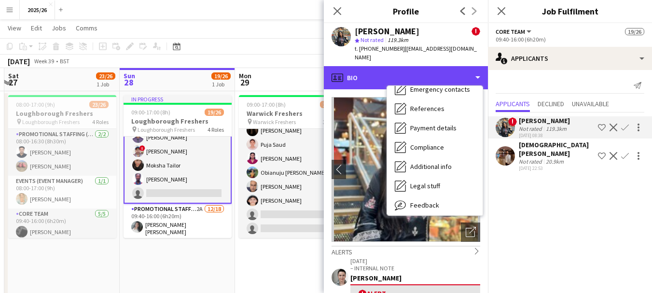
scroll to position [110, 0]
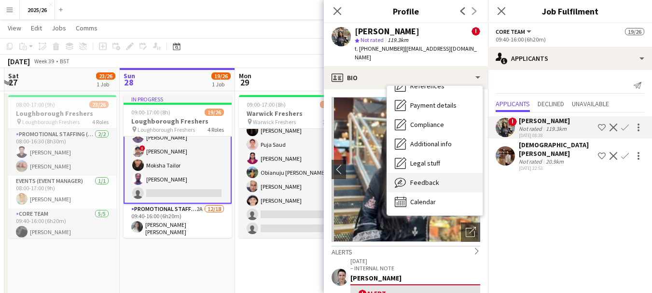
click at [459, 180] on div "Feedback Feedback" at bounding box center [435, 182] width 96 height 19
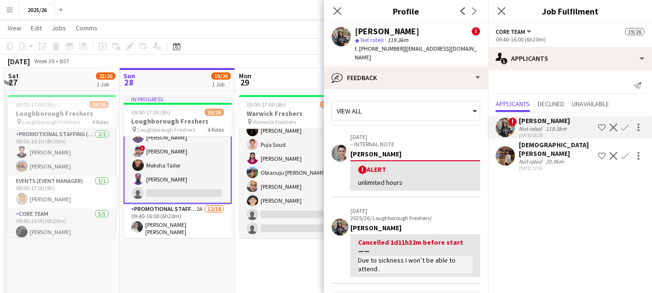
click at [488, 163] on div "! [PERSON_NAME] Not rated 119.3km [DATE] 08:38 Shortlist crew Decline Confirm […" at bounding box center [570, 142] width 164 height 61
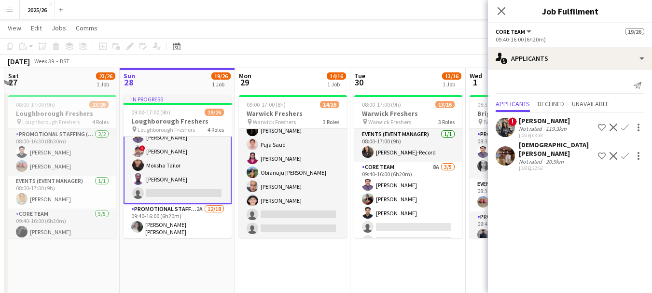
click at [513, 114] on div "! [PERSON_NAME] Not rated 119.3km [DATE] 08:38 Shortlist crew Decline Confirm […" at bounding box center [570, 142] width 164 height 61
click at [507, 127] on app-user-avatar at bounding box center [504, 127] width 19 height 19
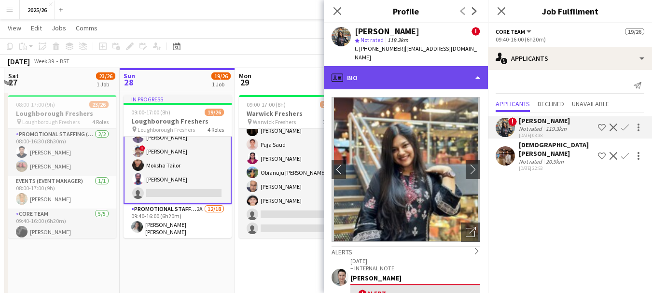
click at [410, 68] on div "profile Bio" at bounding box center [406, 77] width 164 height 23
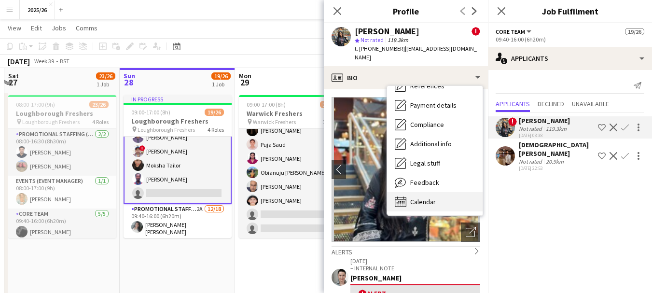
click at [456, 192] on div "Calendar Calendar" at bounding box center [435, 201] width 96 height 19
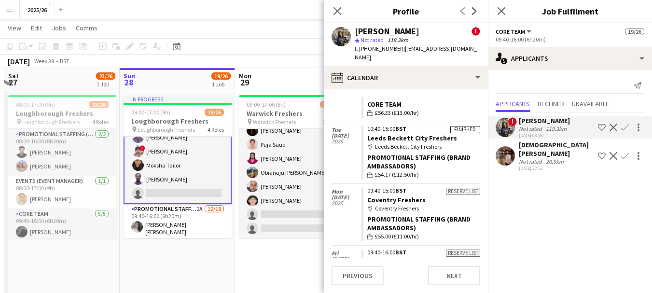
scroll to position [623, 0]
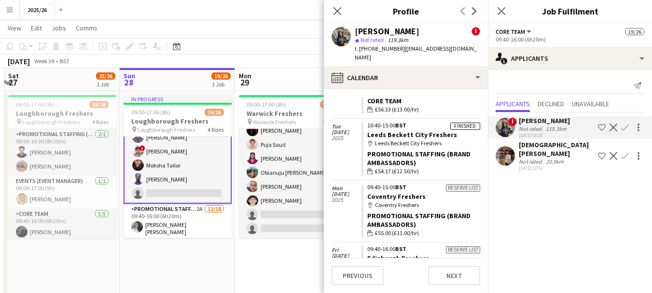
drag, startPoint x: 472, startPoint y: 194, endPoint x: 481, endPoint y: 174, distance: 22.0
click at [481, 174] on app-calendar-tab "calendar-full Select date [DATE] Reserve list 09:40-16:00 BST Loughborough Fres…" at bounding box center [406, 191] width 164 height 204
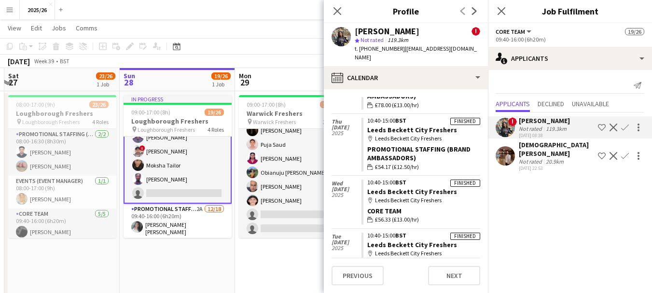
scroll to position [506, 0]
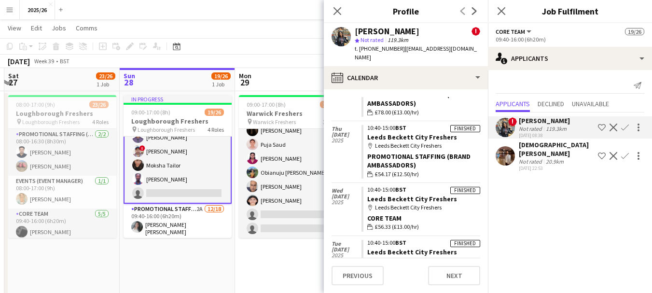
click at [531, 140] on div "[DEMOGRAPHIC_DATA][PERSON_NAME]" at bounding box center [556, 148] width 75 height 17
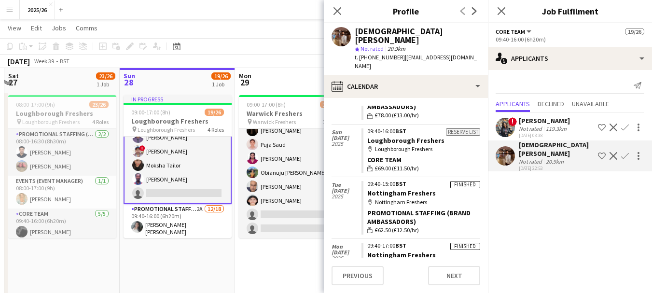
scroll to position [165, 0]
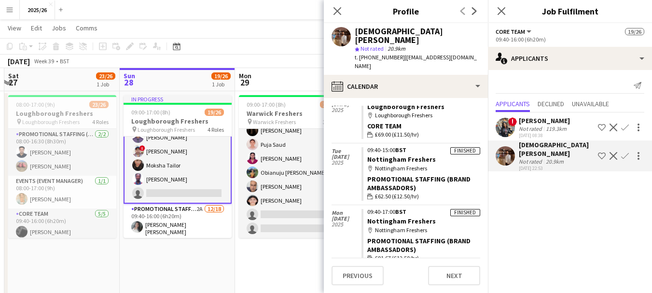
click at [514, 122] on span "!" at bounding box center [512, 121] width 9 height 9
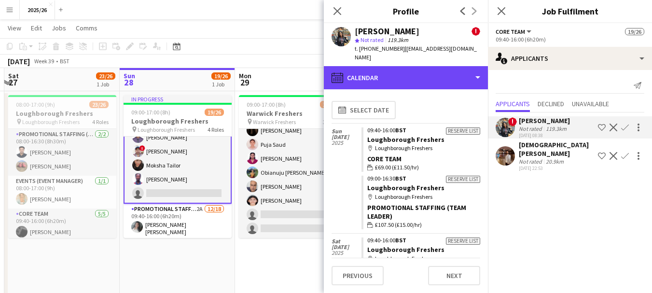
click at [422, 74] on div "calendar-full Calendar" at bounding box center [406, 77] width 164 height 23
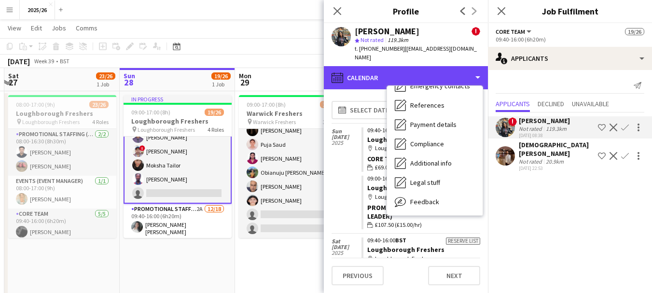
scroll to position [110, 0]
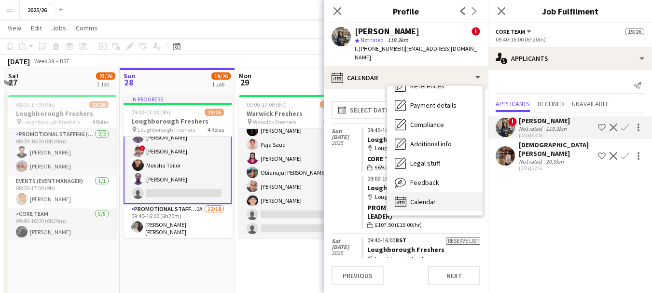
click at [452, 193] on div "Calendar Calendar" at bounding box center [435, 201] width 96 height 19
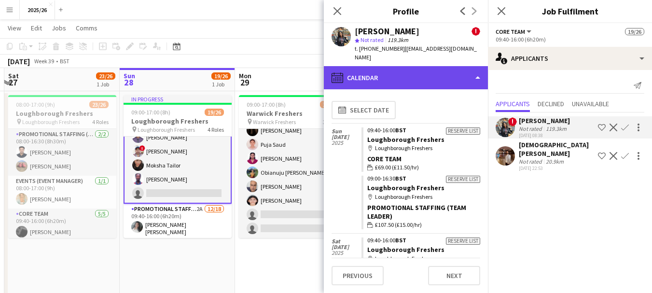
click at [433, 73] on div "calendar-full Calendar" at bounding box center [406, 77] width 164 height 23
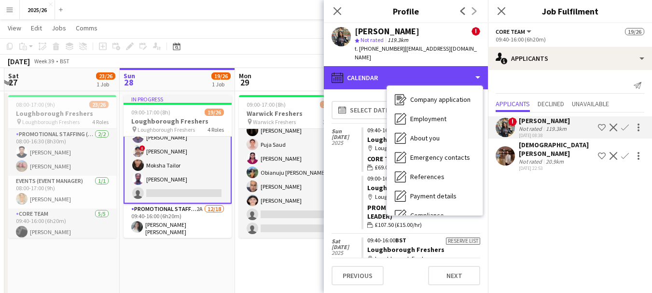
scroll to position [0, 0]
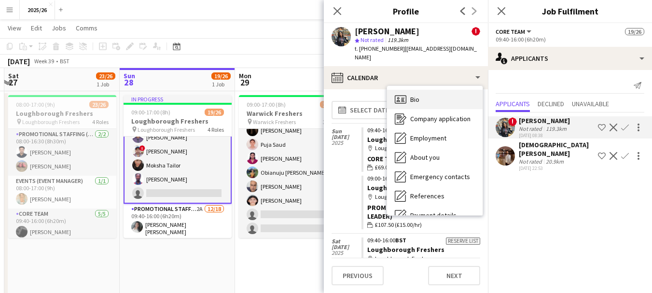
click at [463, 90] on div "Bio Bio" at bounding box center [435, 99] width 96 height 19
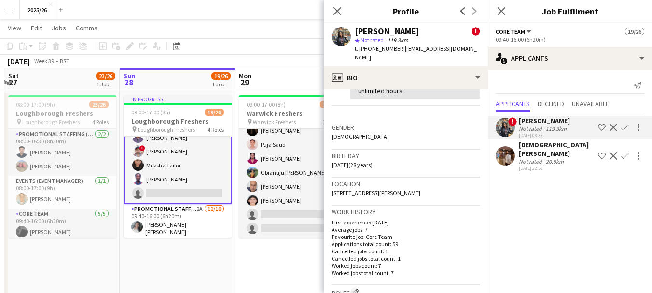
scroll to position [205, 0]
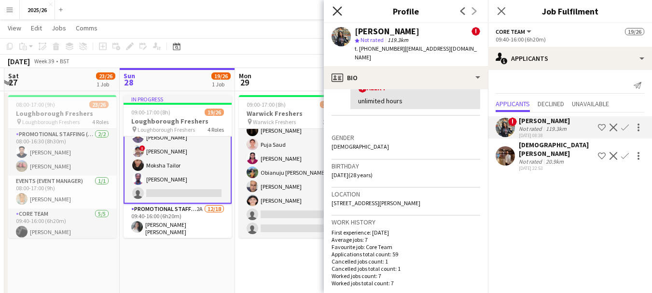
click at [338, 14] on icon "Close pop-in" at bounding box center [336, 10] width 9 height 9
